Goal: Task Accomplishment & Management: Manage account settings

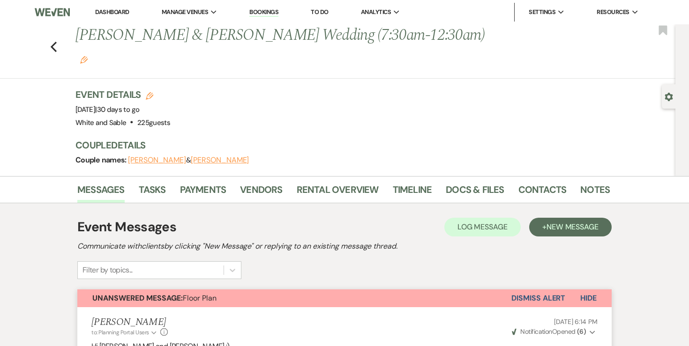
drag, startPoint x: 120, startPoint y: 15, endPoint x: 119, endPoint y: 10, distance: 5.7
click at [120, 15] on link "Dashboard" at bounding box center [112, 12] width 34 height 8
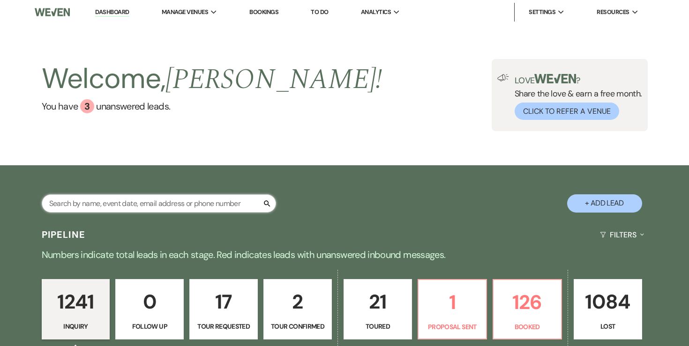
click at [141, 197] on input "text" at bounding box center [159, 203] width 234 height 18
type input "[PERSON_NAME]"
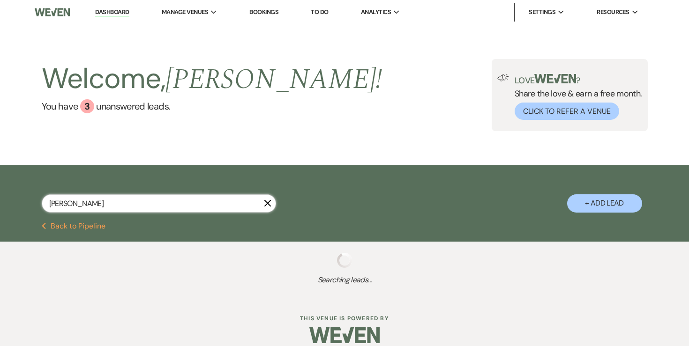
click at [125, 205] on input "[PERSON_NAME]" at bounding box center [159, 203] width 234 height 18
select select "2"
select select "8"
select select "1"
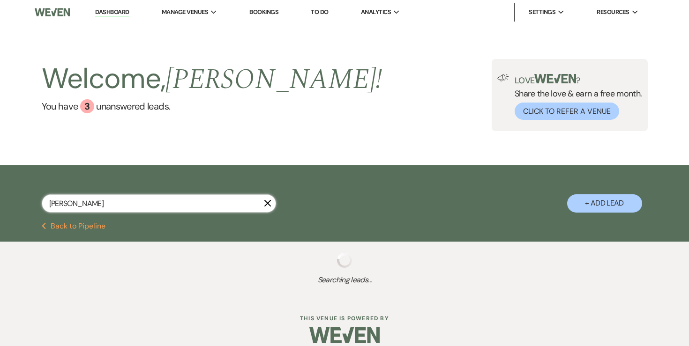
select select "8"
select select "6"
select select "8"
select select "6"
select select "8"
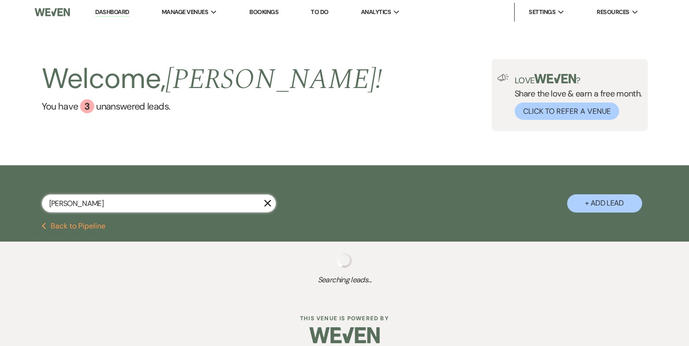
select select "7"
select select "8"
select select "6"
select select "8"
select select "2"
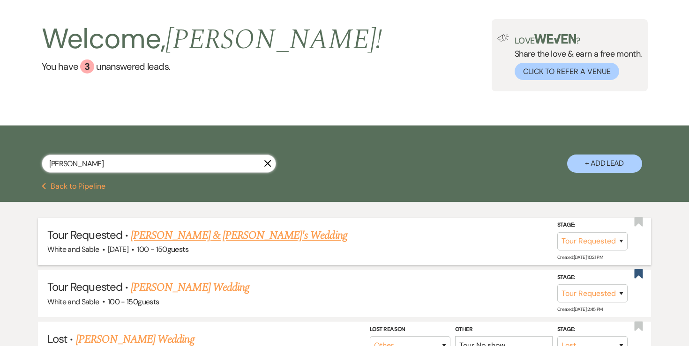
scroll to position [42, 0]
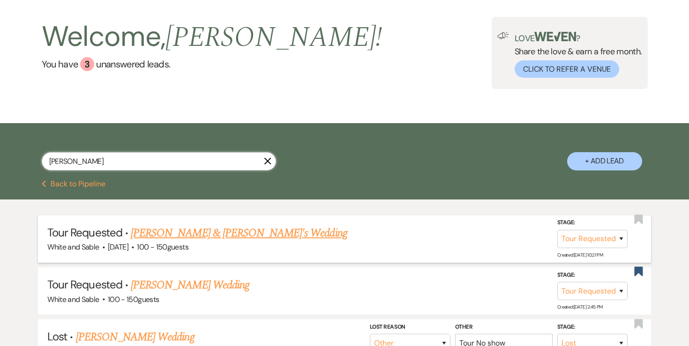
type input "[PERSON_NAME]"
click at [209, 231] on link "[PERSON_NAME] & [PERSON_NAME]'s Wedding" at bounding box center [239, 233] width 216 height 17
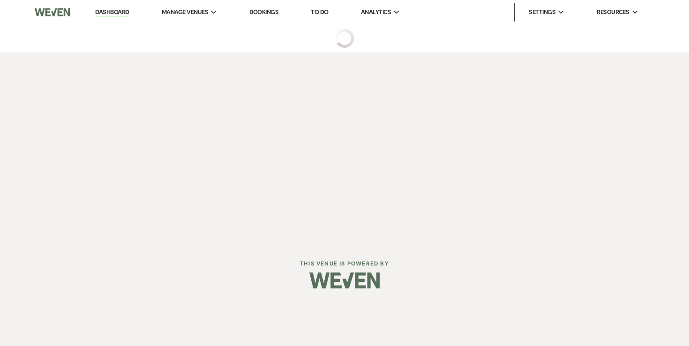
select select "2"
select select "12"
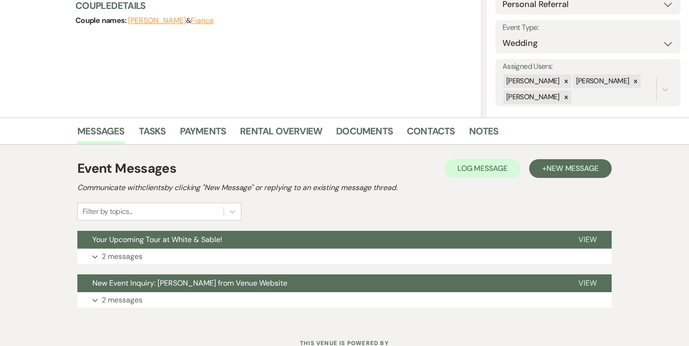
scroll to position [133, 0]
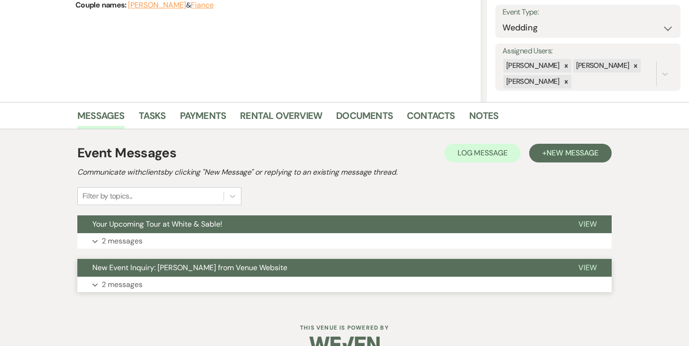
click at [115, 284] on p "2 messages" at bounding box center [122, 285] width 41 height 12
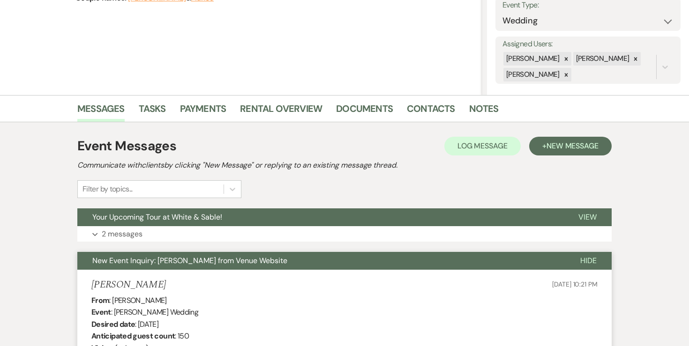
scroll to position [141, 0]
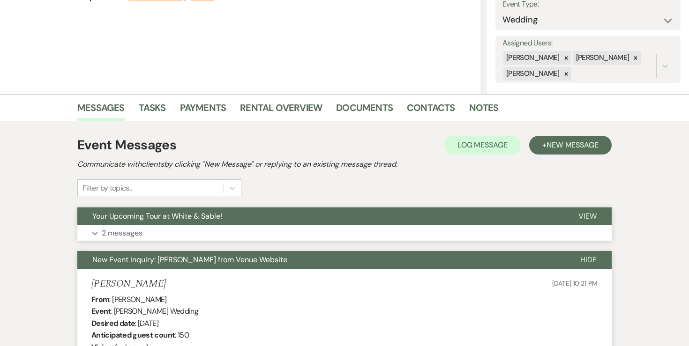
click at [133, 235] on p "2 messages" at bounding box center [122, 233] width 41 height 12
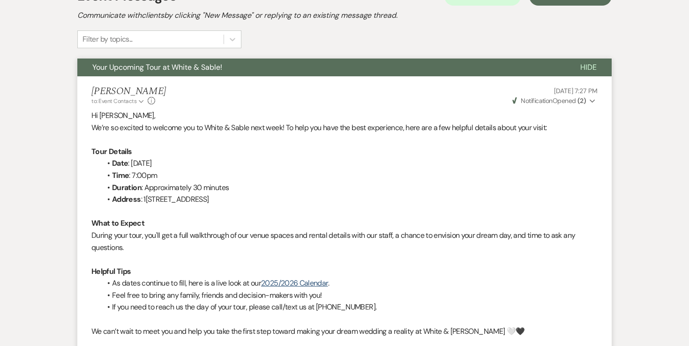
scroll to position [0, 0]
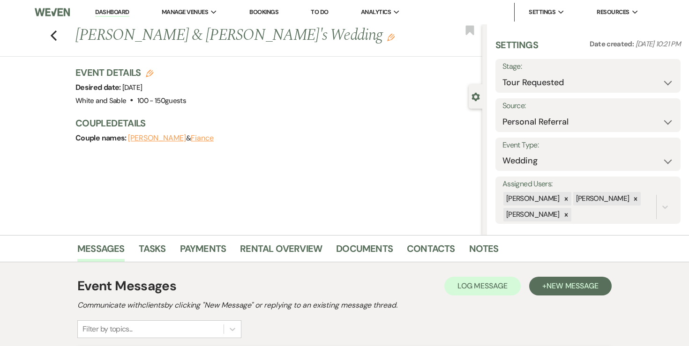
click at [123, 7] on li "Dashboard" at bounding box center [111, 12] width 43 height 19
click at [123, 10] on link "Dashboard" at bounding box center [112, 12] width 34 height 9
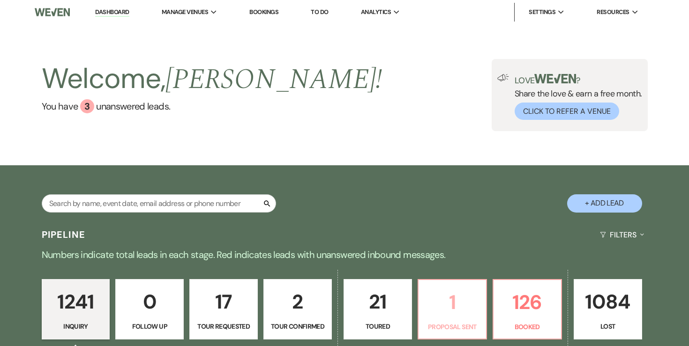
click at [441, 307] on p "1" at bounding box center [452, 302] width 56 height 31
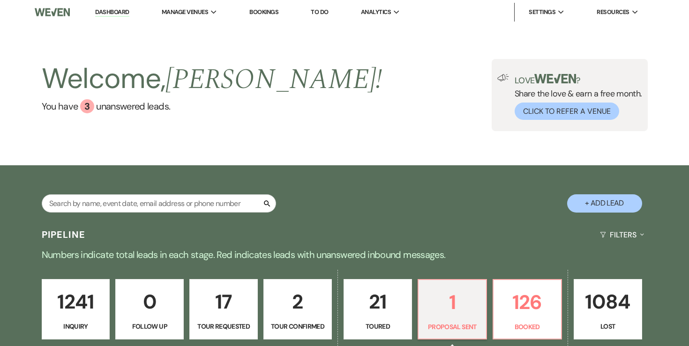
select select "6"
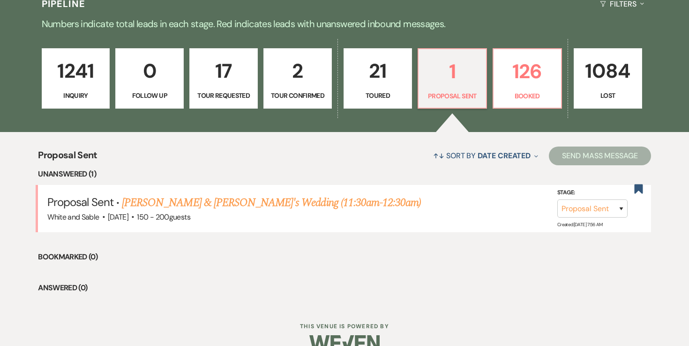
scroll to position [250, 0]
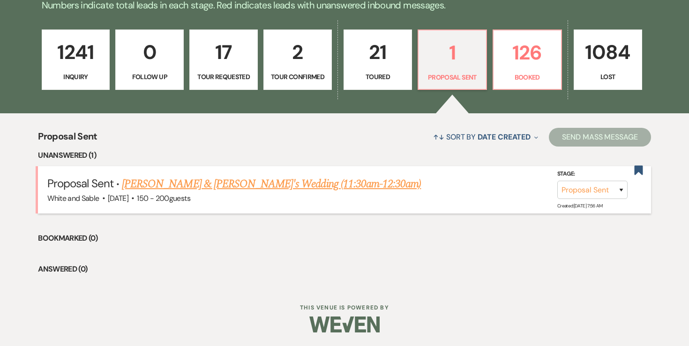
click at [316, 179] on link "[PERSON_NAME] & [PERSON_NAME]'s Wedding (11:30am-12:30am)" at bounding box center [271, 184] width 299 height 17
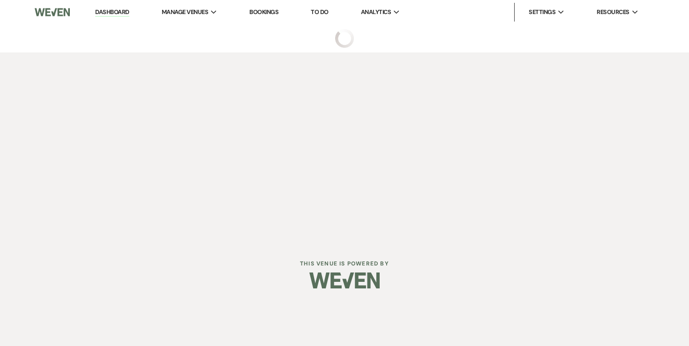
select select "6"
select select "7"
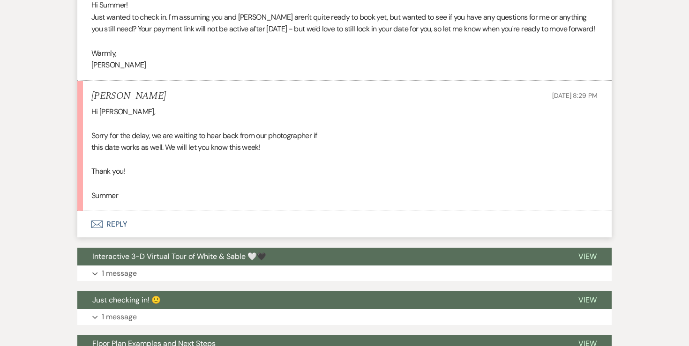
scroll to position [926, 0]
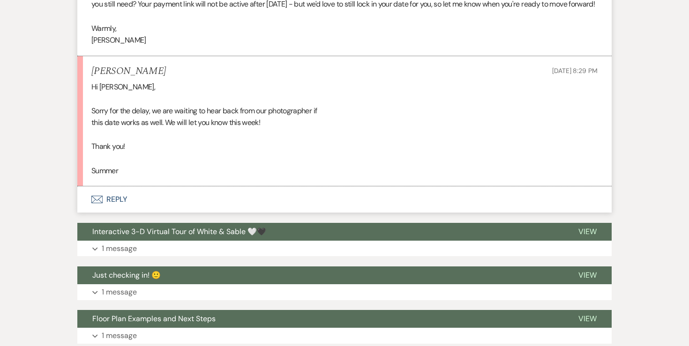
click at [112, 203] on button "Envelope Reply" at bounding box center [344, 199] width 534 height 26
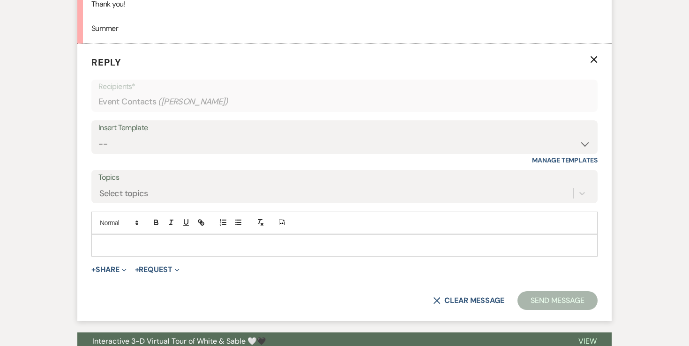
scroll to position [1078, 0]
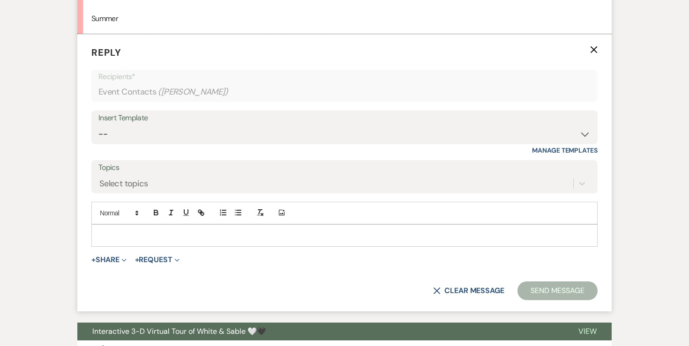
click at [149, 238] on p at bounding box center [344, 235] width 491 height 10
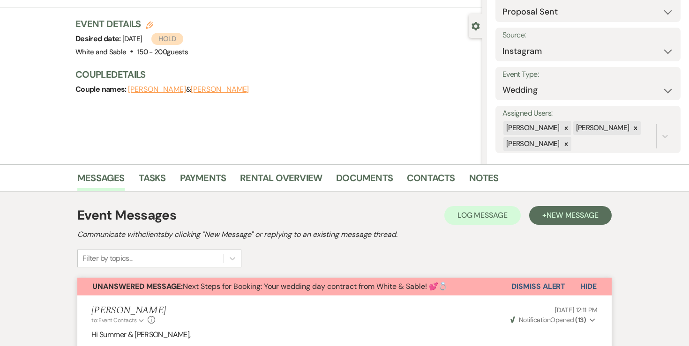
scroll to position [71, 0]
click at [211, 183] on link "Payments" at bounding box center [203, 180] width 46 height 21
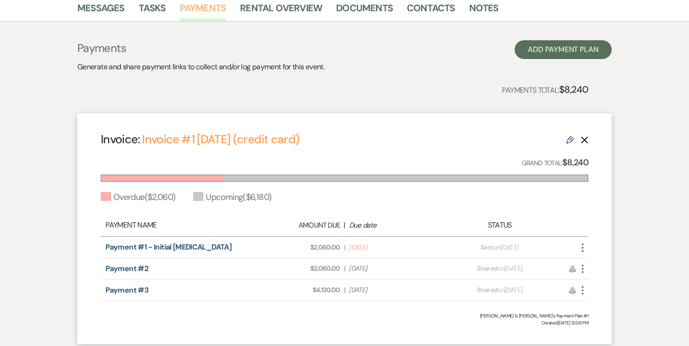
scroll to position [241, 0]
click at [112, 9] on link "Messages" at bounding box center [100, 10] width 47 height 21
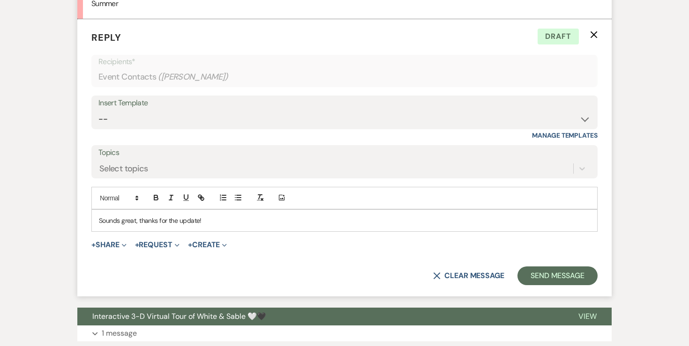
scroll to position [1093, 0]
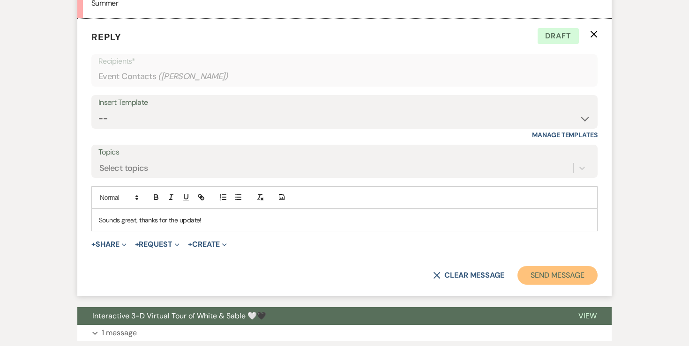
click at [534, 278] on button "Send Message" at bounding box center [557, 275] width 80 height 19
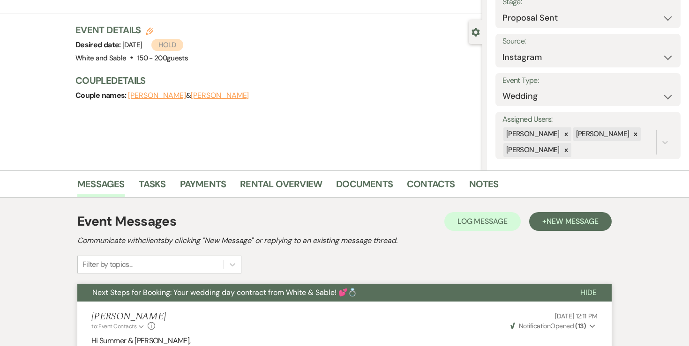
scroll to position [0, 0]
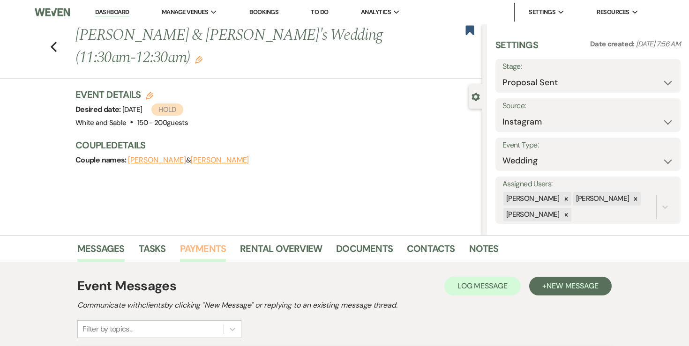
click at [192, 246] on link "Payments" at bounding box center [203, 251] width 46 height 21
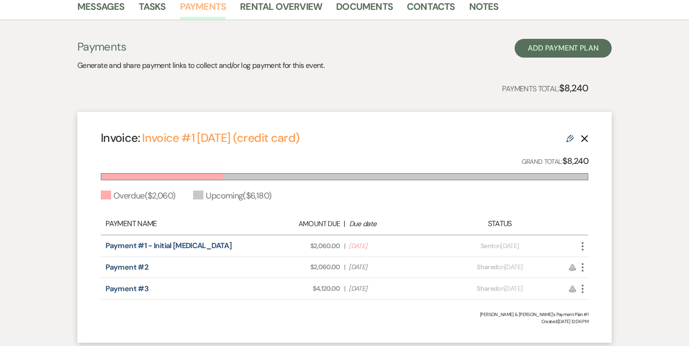
scroll to position [309, 0]
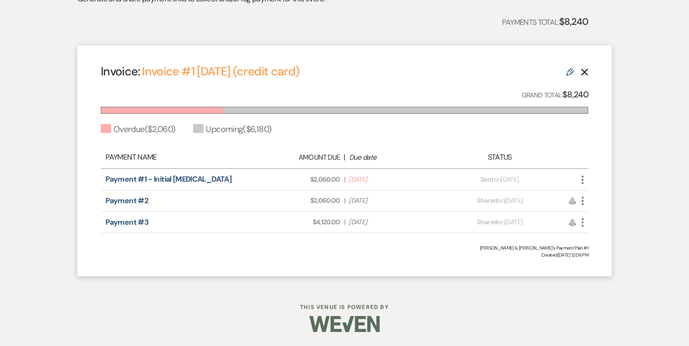
click at [572, 75] on icon "Edit" at bounding box center [569, 71] width 7 height 7
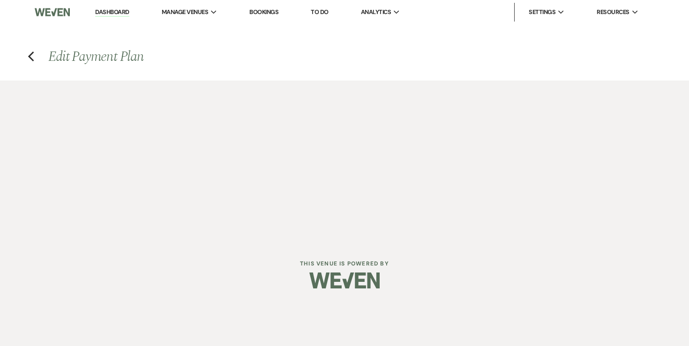
select select "27202"
select select "2"
select select "flat"
select select "2"
select select "flat"
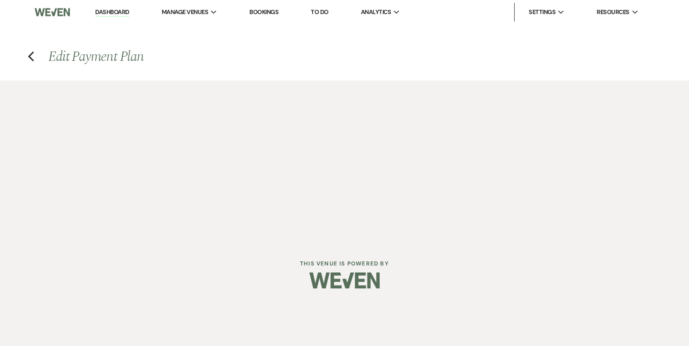
select select "true"
select select "client"
select select "weekly"
select select "onDueDate"
select select "complete"
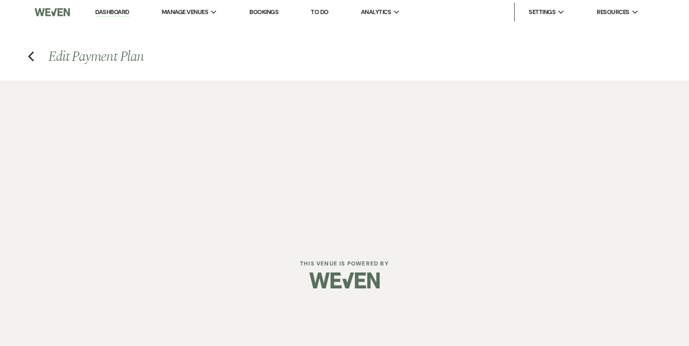
select select "client"
select select "weeks"
select select "2"
select select "flat"
select select "true"
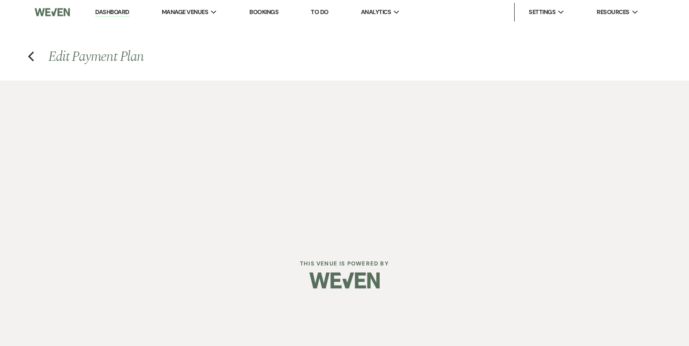
select select "client"
select select "weeks"
select select "client"
select select "weekly"
select select "onDueDate"
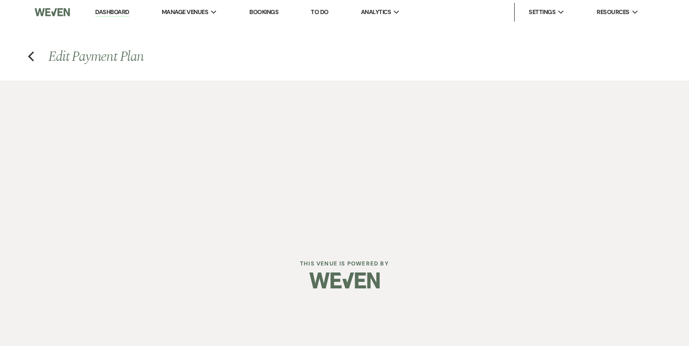
select select "complete"
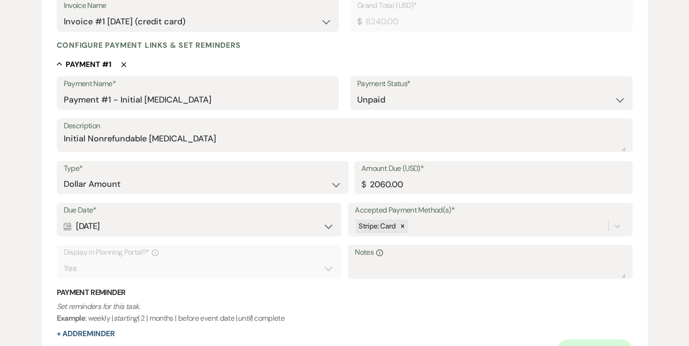
scroll to position [215, 0]
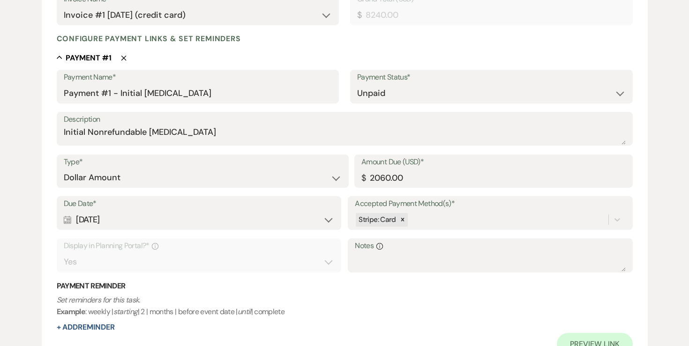
click at [208, 215] on div "Calendar [DATE] Expand" at bounding box center [199, 220] width 270 height 18
select select "day"
select select "afterTodaysDate"
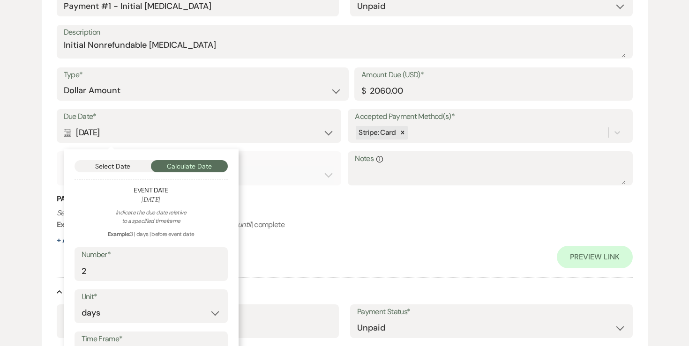
scroll to position [307, 0]
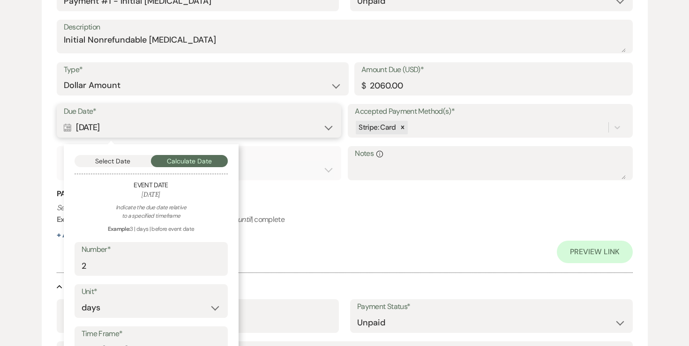
click at [130, 163] on button "Select Date" at bounding box center [112, 161] width 77 height 12
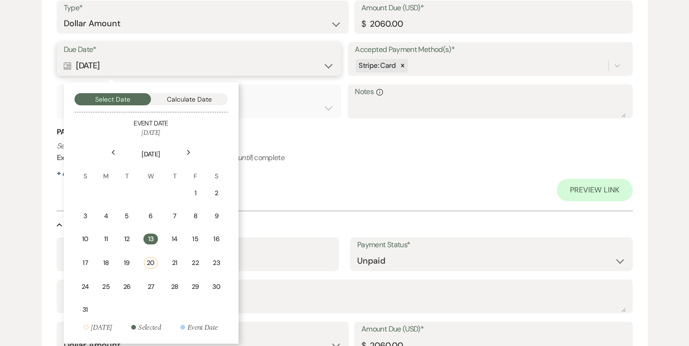
scroll to position [371, 0]
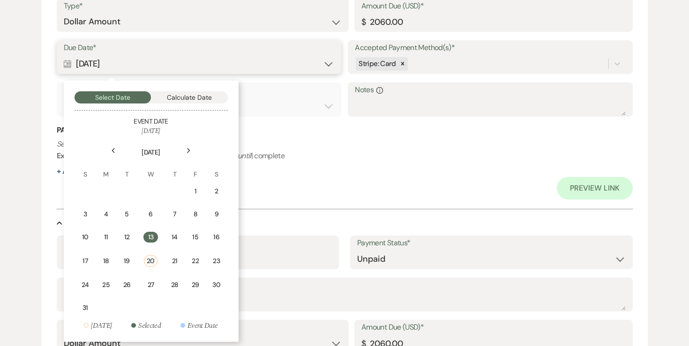
click at [202, 98] on button "Calculate Date" at bounding box center [189, 97] width 77 height 12
select select "day"
select select "afterTodaysDate"
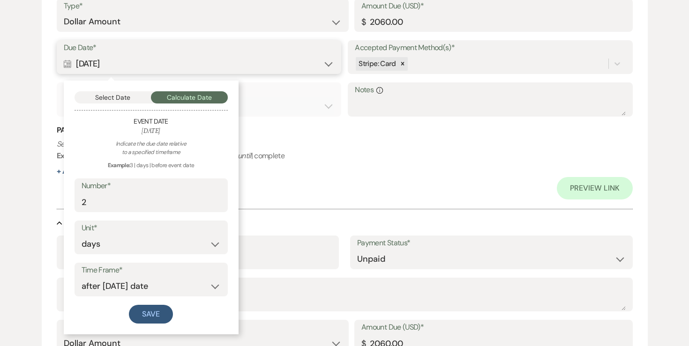
click at [124, 100] on button "Select Date" at bounding box center [112, 97] width 77 height 12
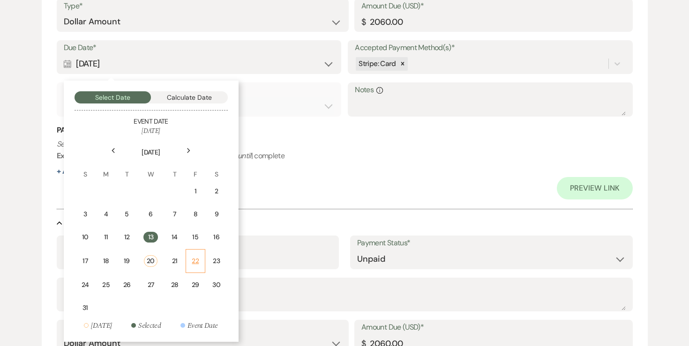
click at [195, 261] on div "22" at bounding box center [195, 261] width 7 height 10
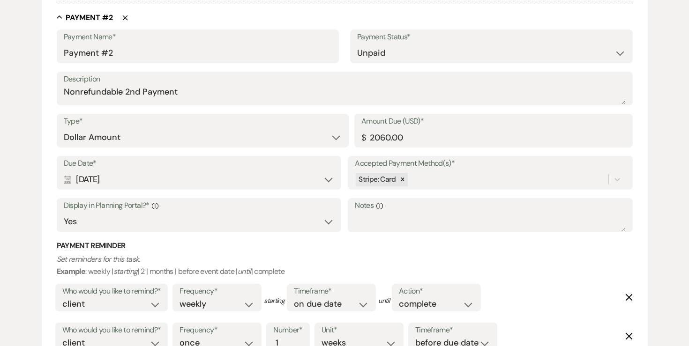
scroll to position [580, 0]
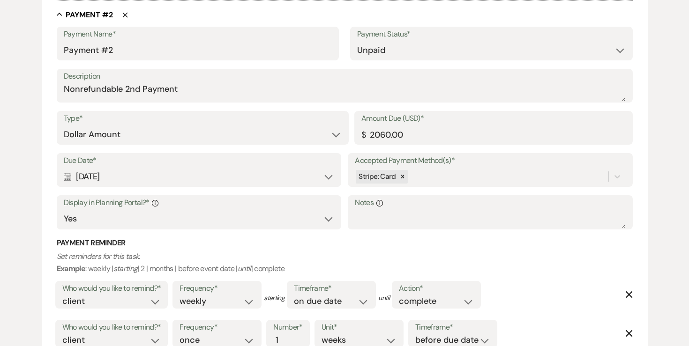
click at [239, 180] on div "Calendar [DATE] Expand" at bounding box center [199, 177] width 270 height 18
select select "day"
select select "afterTodaysDate"
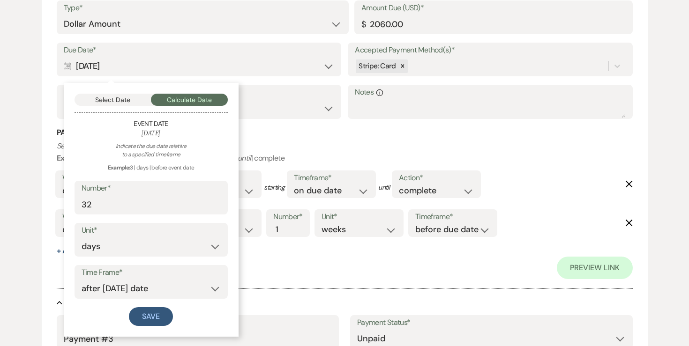
scroll to position [698, 0]
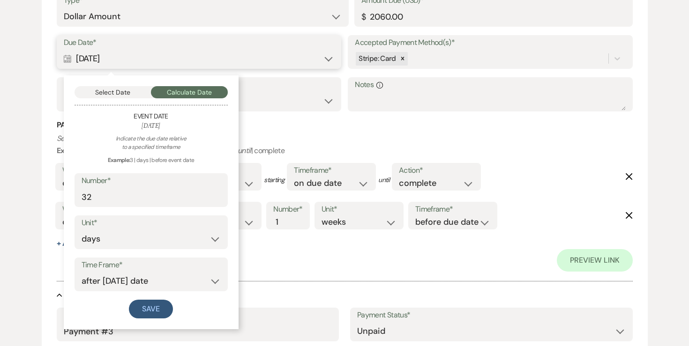
click at [127, 93] on button "Select Date" at bounding box center [112, 92] width 77 height 12
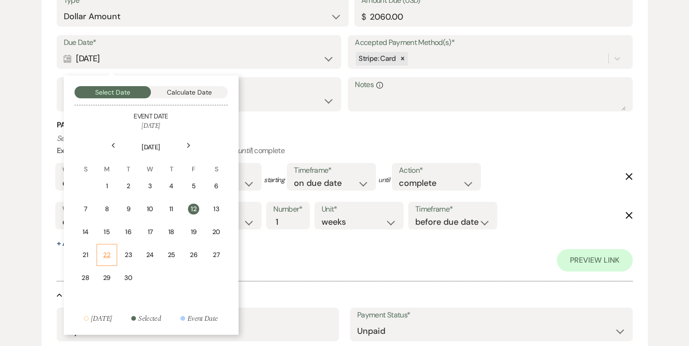
click at [104, 252] on div "22" at bounding box center [107, 255] width 8 height 10
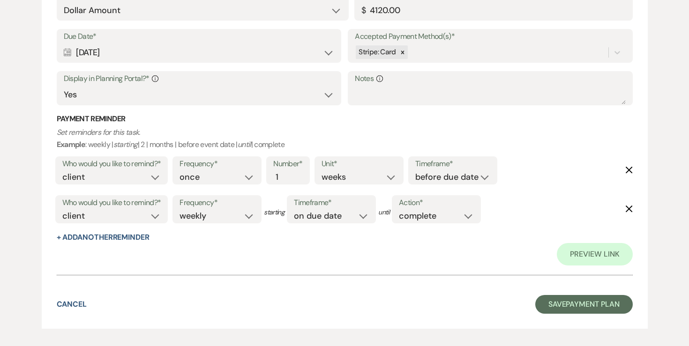
scroll to position [1146, 0]
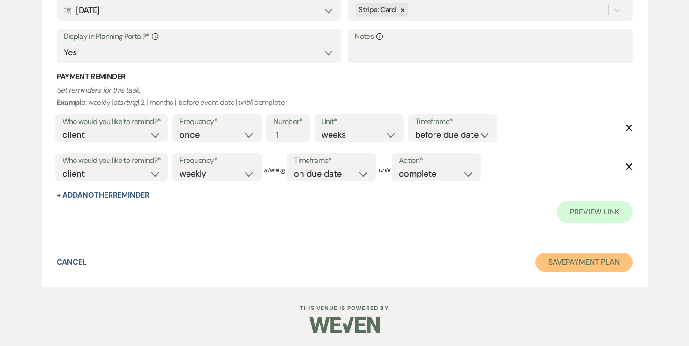
click at [558, 270] on button "Save Payment Plan" at bounding box center [583, 262] width 97 height 19
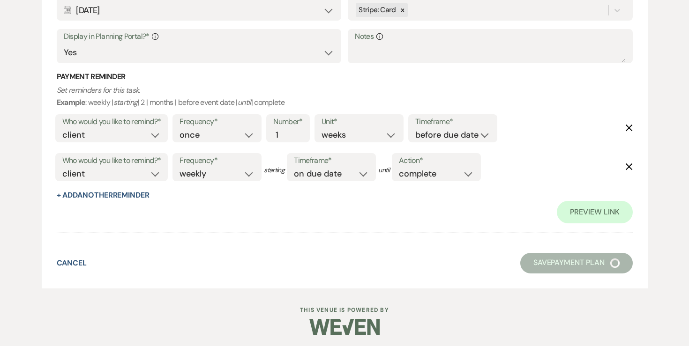
scroll to position [309, 0]
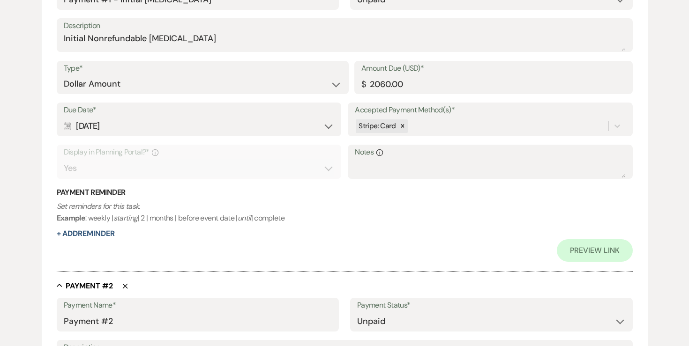
select select "6"
select select "7"
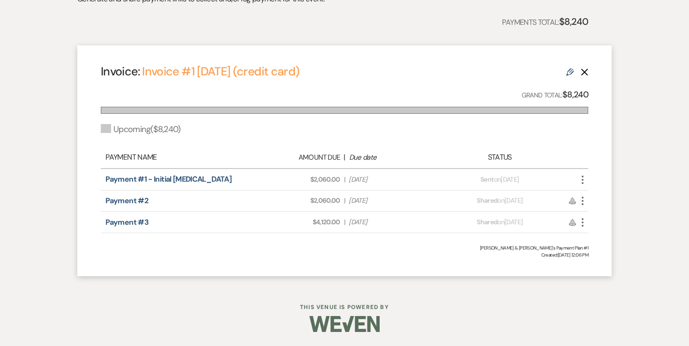
scroll to position [0, 0]
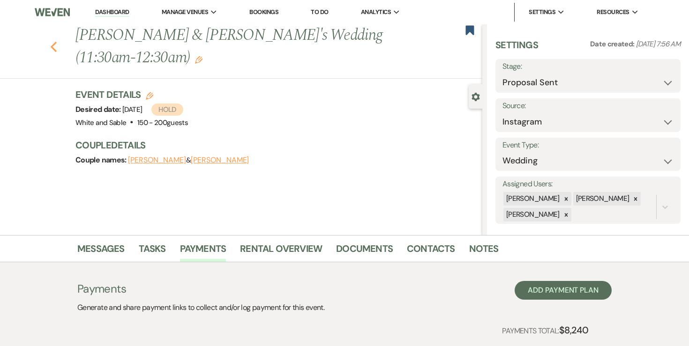
click at [54, 45] on use "button" at bounding box center [54, 47] width 6 height 10
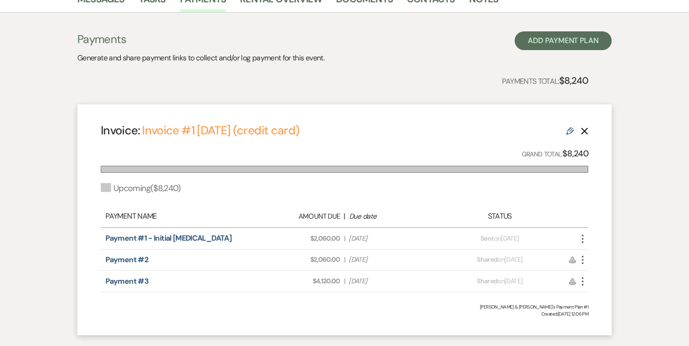
select select "6"
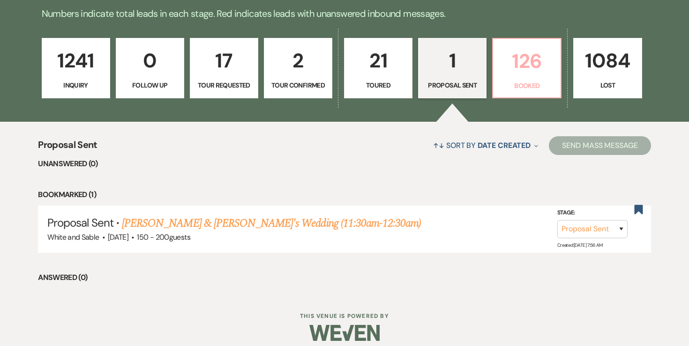
click at [512, 61] on p "126" at bounding box center [526, 60] width 56 height 31
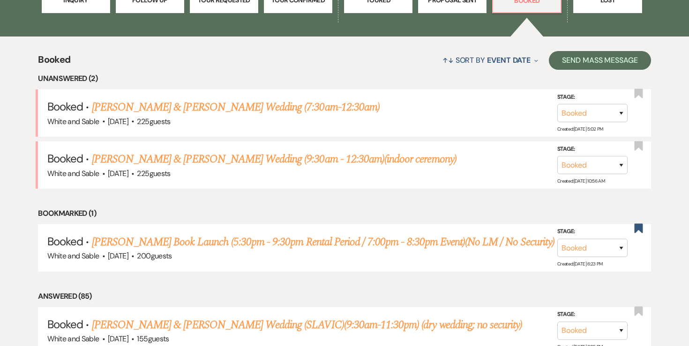
scroll to position [327, 0]
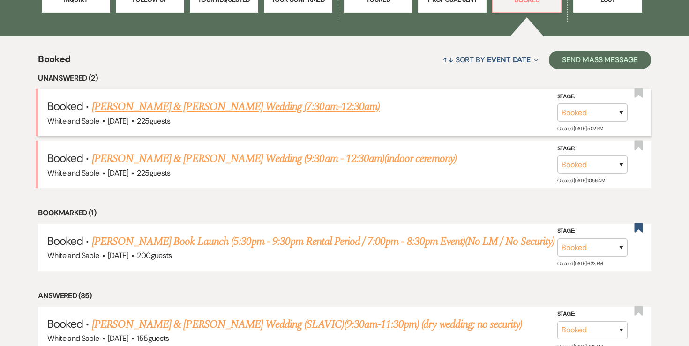
click at [308, 105] on link "[PERSON_NAME] & [PERSON_NAME] Wedding (7:30am-12:30am)" at bounding box center [236, 106] width 288 height 17
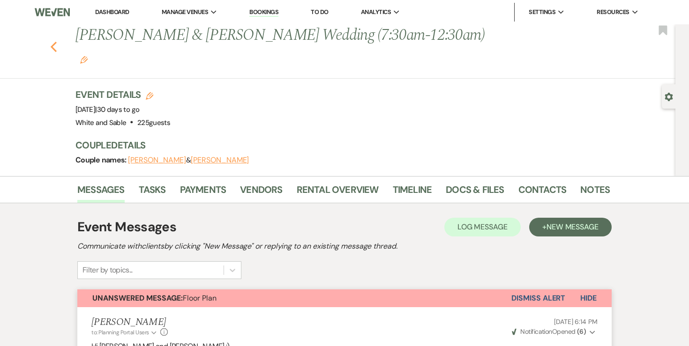
click at [55, 42] on use "button" at bounding box center [54, 47] width 6 height 10
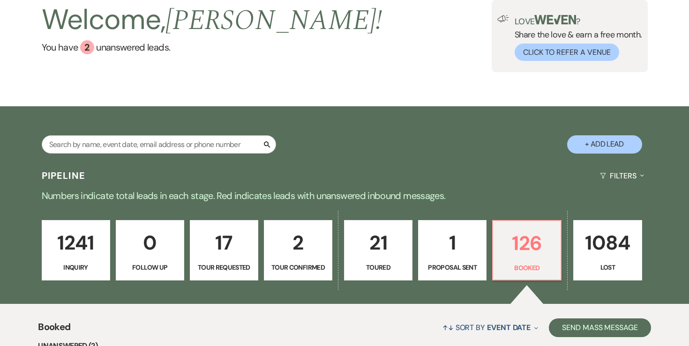
scroll to position [67, 0]
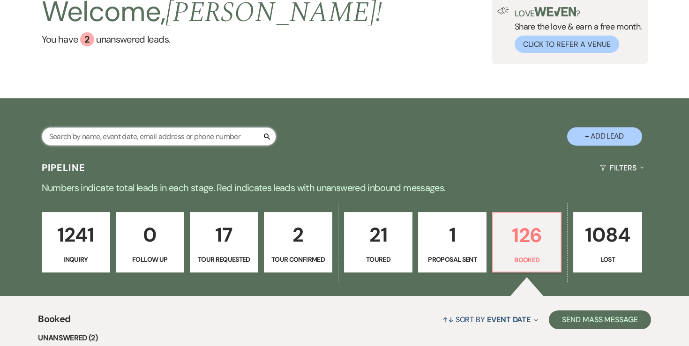
click at [122, 129] on input "text" at bounding box center [159, 136] width 234 height 18
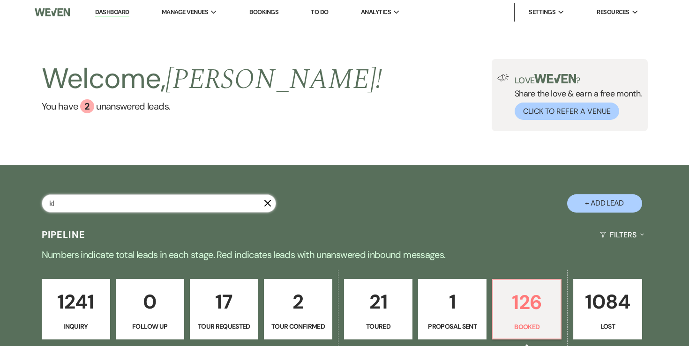
type input "k"
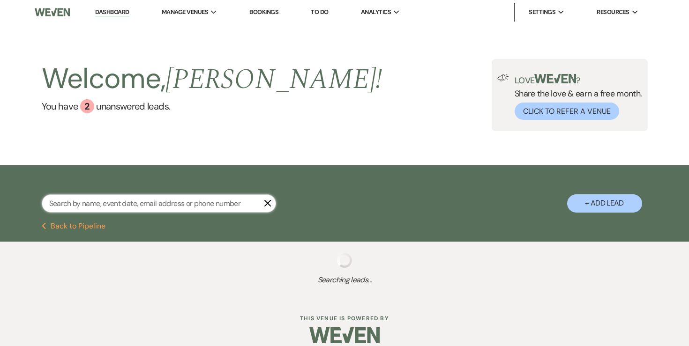
select select "8"
select select "2"
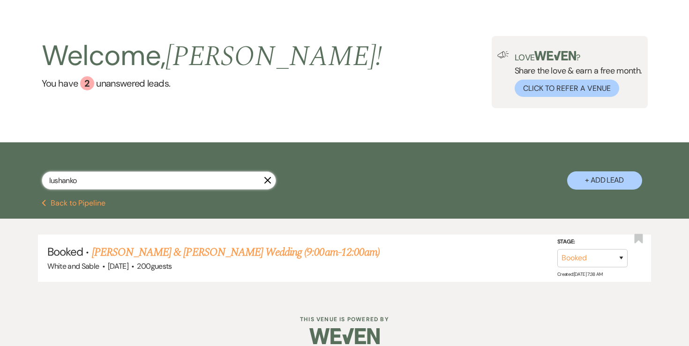
scroll to position [34, 0]
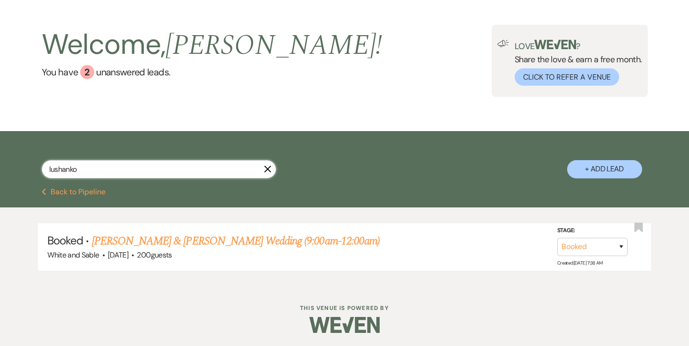
click at [119, 168] on input "lushanko" at bounding box center [159, 169] width 234 height 18
type input "[PERSON_NAME] [PERSON_NAME]"
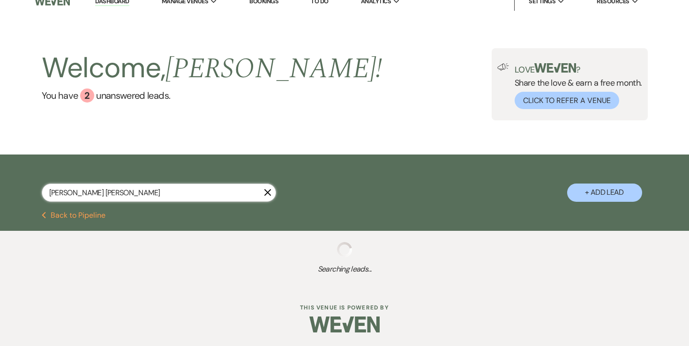
select select "8"
select select "6"
select select "8"
select select "5"
select select "8"
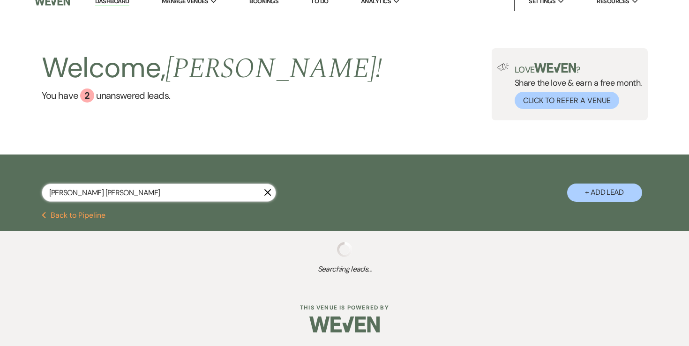
select select "5"
select select "8"
select select "6"
select select "8"
select select "6"
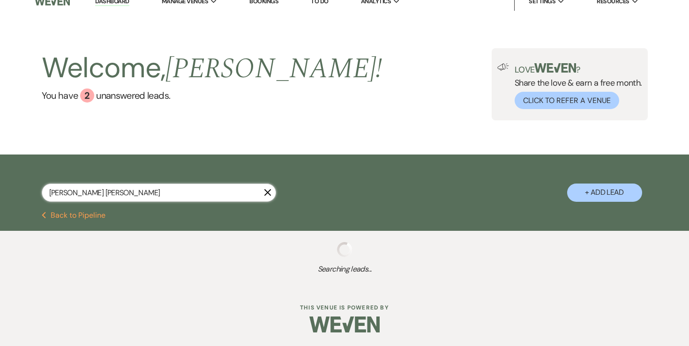
select select "8"
select select "5"
select select "8"
select select "5"
select select "8"
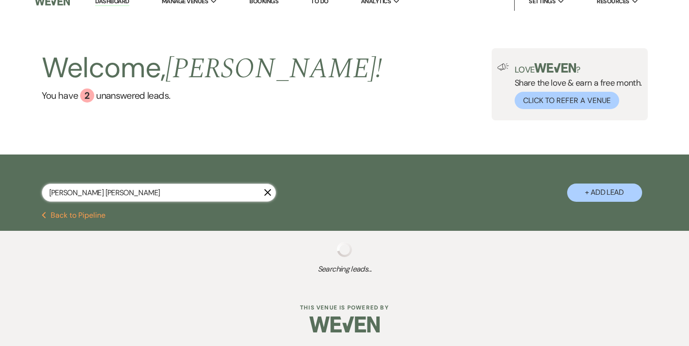
select select "2"
select select "8"
select select "6"
select select "8"
select select "5"
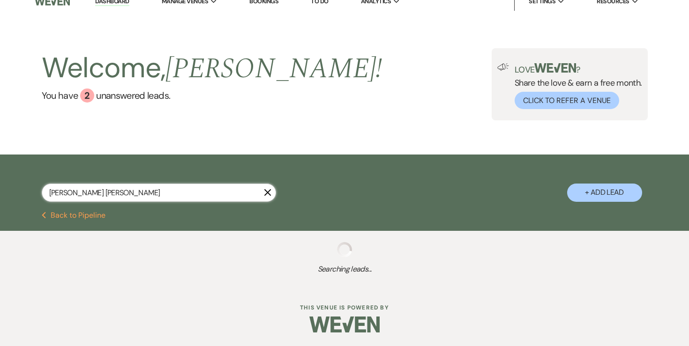
select select "8"
select select "2"
select select "8"
select select "5"
select select "8"
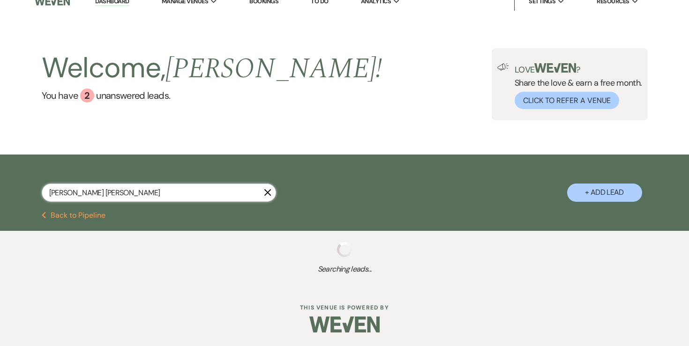
select select "2"
select select "8"
select select "2"
select select "8"
select select "2"
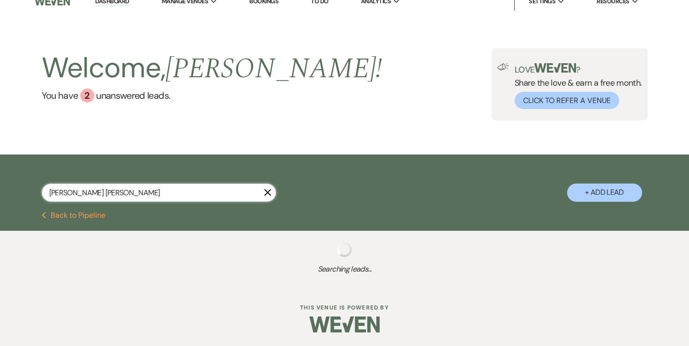
select select "8"
select select "2"
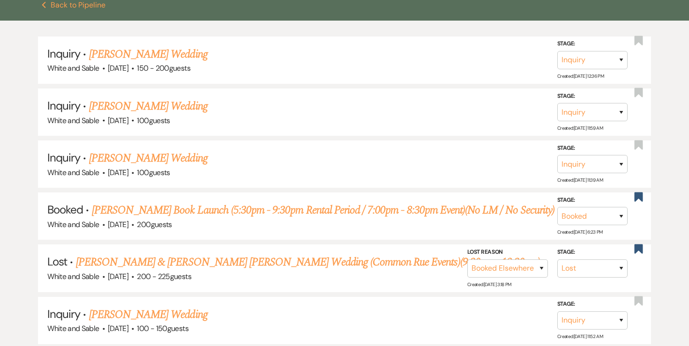
scroll to position [222, 0]
click at [170, 257] on link "[PERSON_NAME] & [PERSON_NAME] [PERSON_NAME] Wedding (Common Rue Events)(9:30am …" at bounding box center [308, 261] width 464 height 17
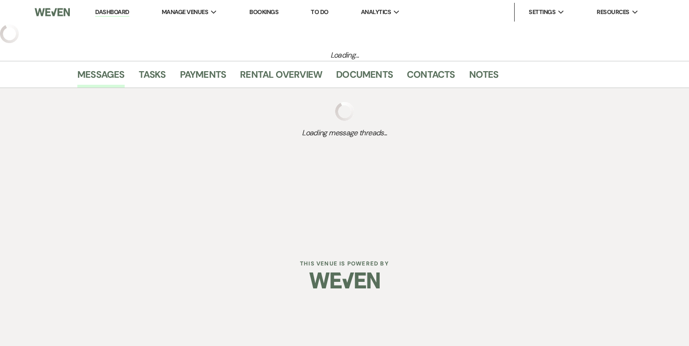
select select "8"
select select "6"
select select "7"
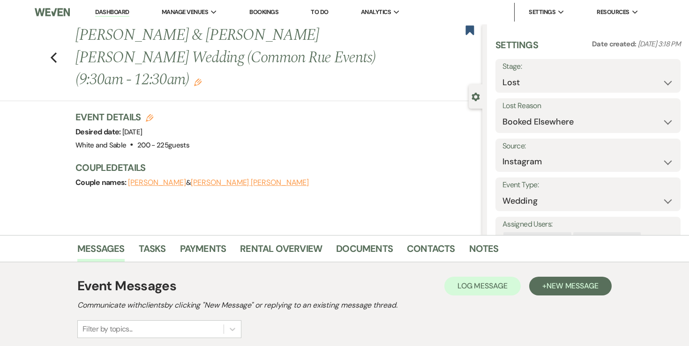
click at [126, 17] on li "Dashboard" at bounding box center [111, 12] width 43 height 19
click at [126, 14] on link "Dashboard" at bounding box center [112, 12] width 34 height 9
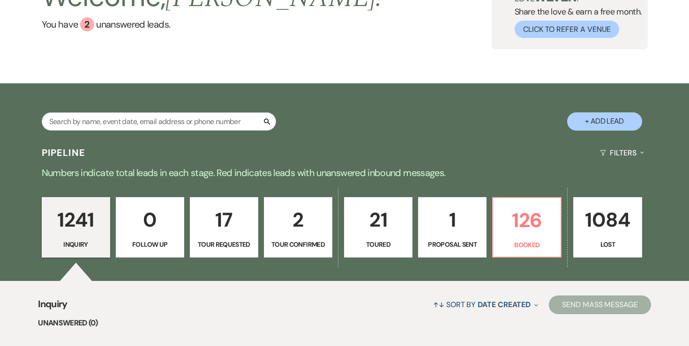
scroll to position [89, 0]
